Goal: Task Accomplishment & Management: Manage account settings

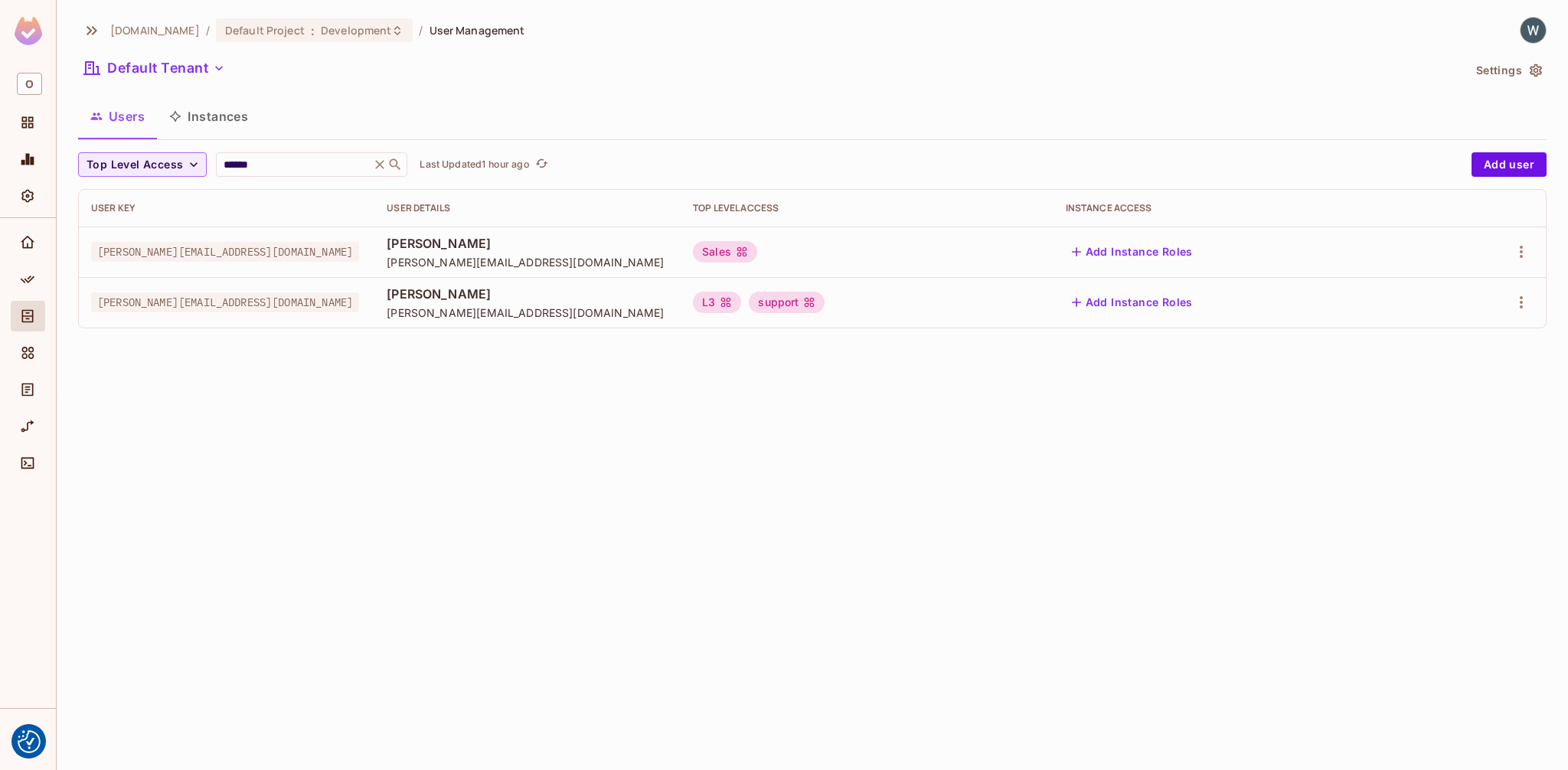
click at [954, 257] on div "Sales" at bounding box center [867, 251] width 348 height 22
click at [757, 260] on div "Sales" at bounding box center [725, 251] width 64 height 22
click at [748, 257] on icon at bounding box center [742, 252] width 12 height 12
click at [895, 245] on body "We use cookies to enhance your browsing experience, serve personalized ads or c…" at bounding box center [784, 385] width 1568 height 770
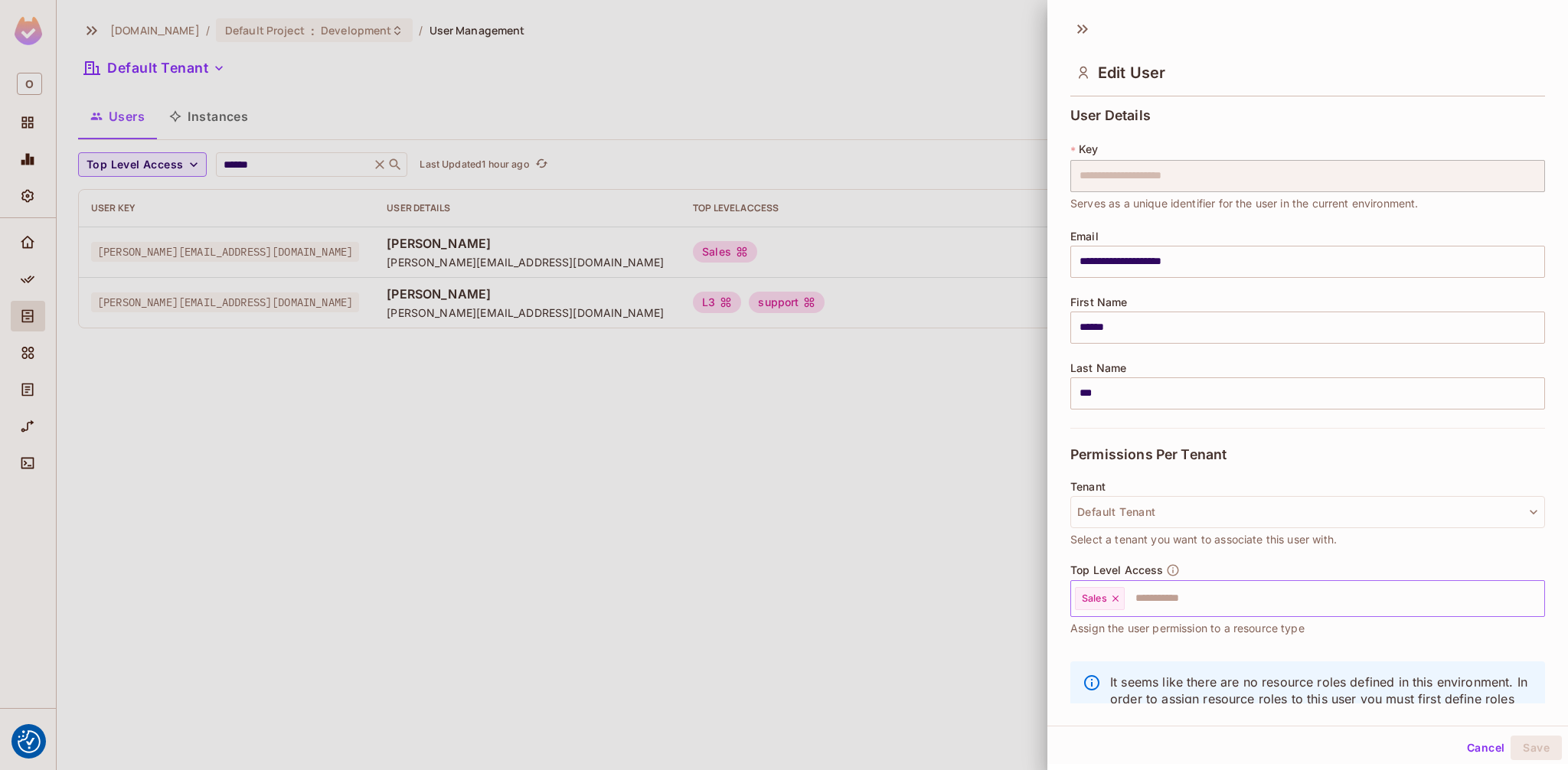
click at [1117, 602] on icon at bounding box center [1115, 599] width 10 height 10
click at [1117, 602] on input "text" at bounding box center [1294, 598] width 442 height 30
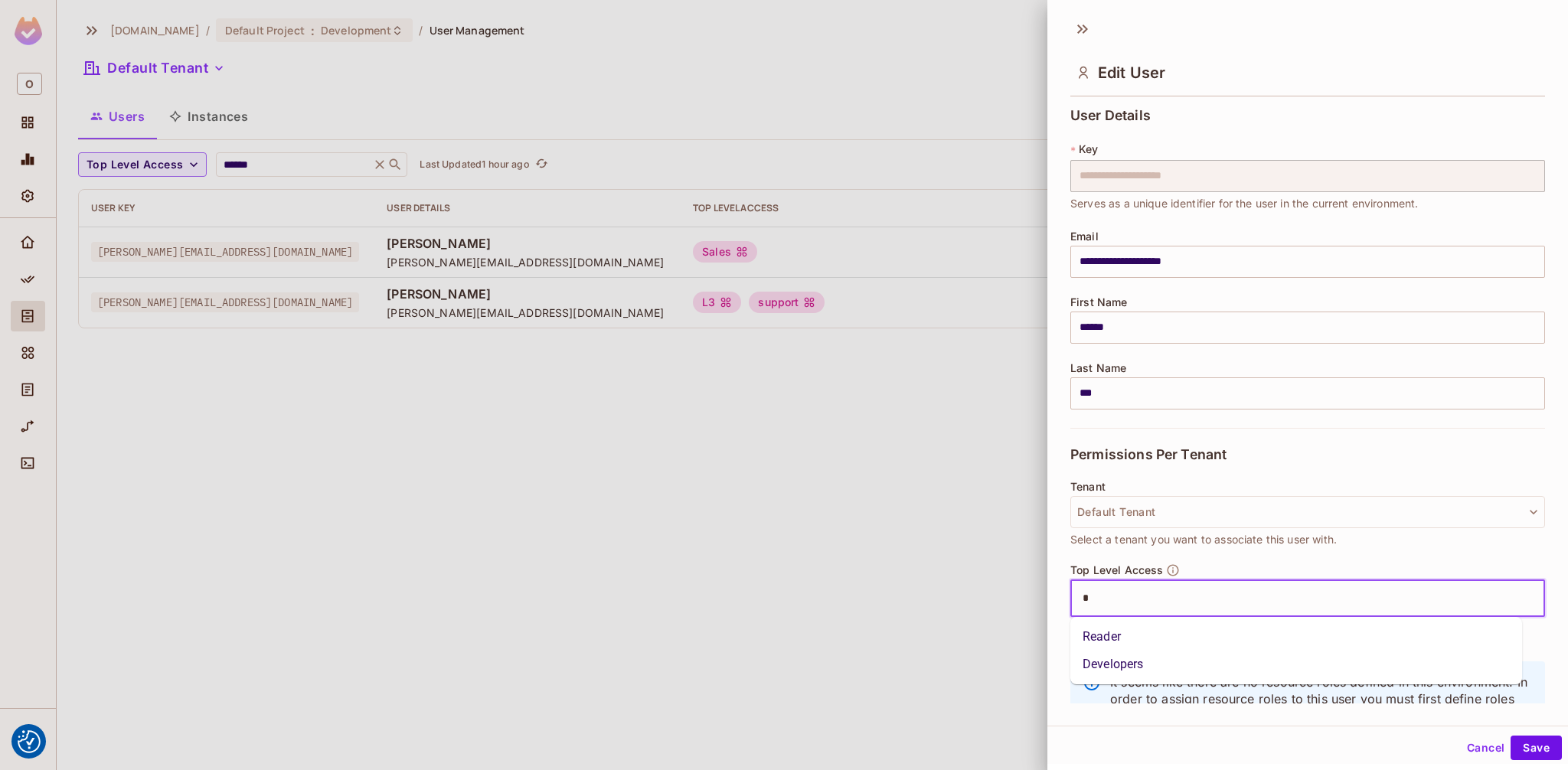
type input "**"
click at [1126, 662] on li "Developers" at bounding box center [1296, 664] width 451 height 28
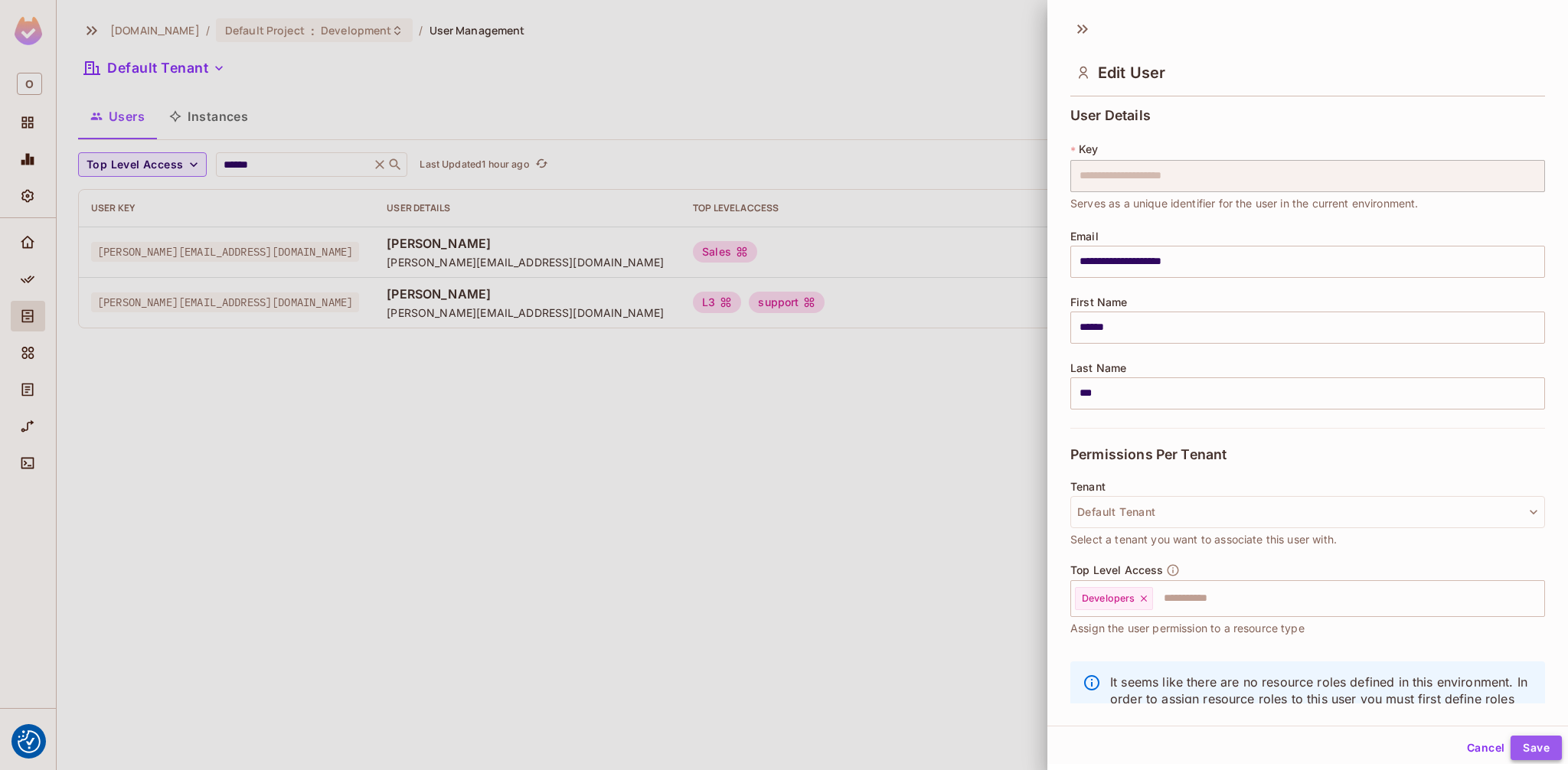
click at [1518, 743] on button "Save" at bounding box center [1536, 747] width 51 height 24
